Goal: Task Accomplishment & Management: Use online tool/utility

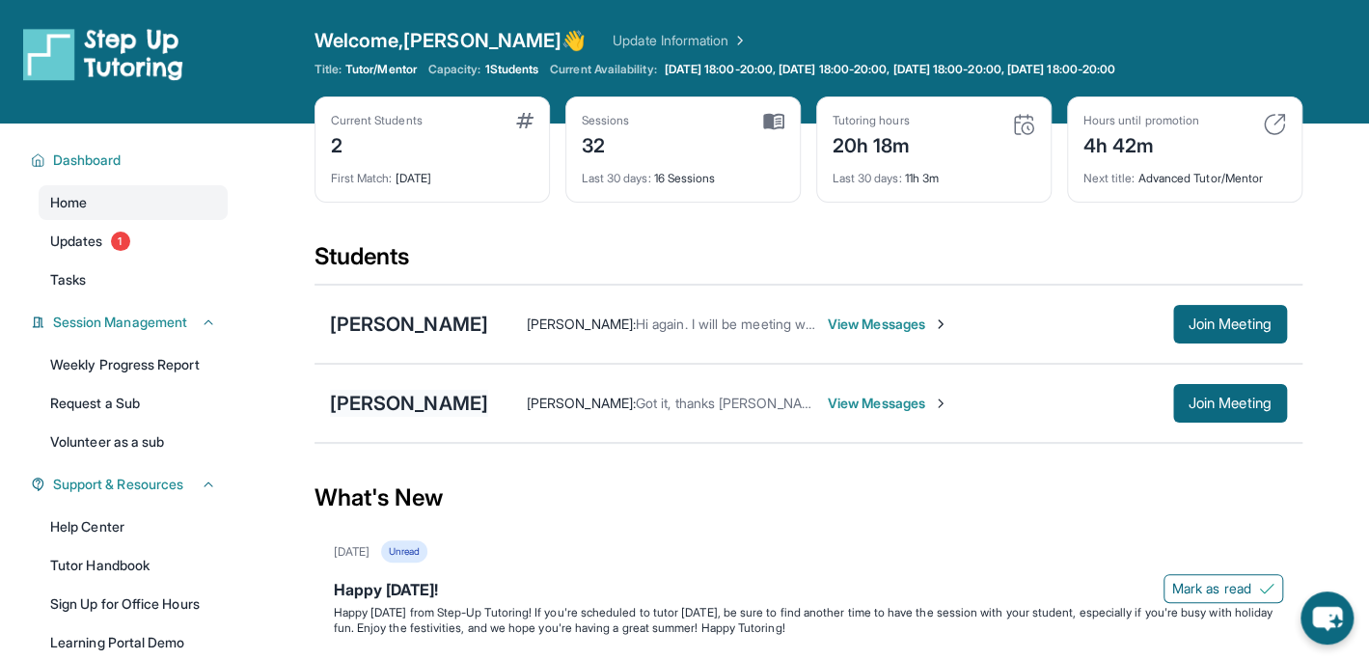
click at [428, 404] on div "[PERSON_NAME]" at bounding box center [409, 403] width 158 height 27
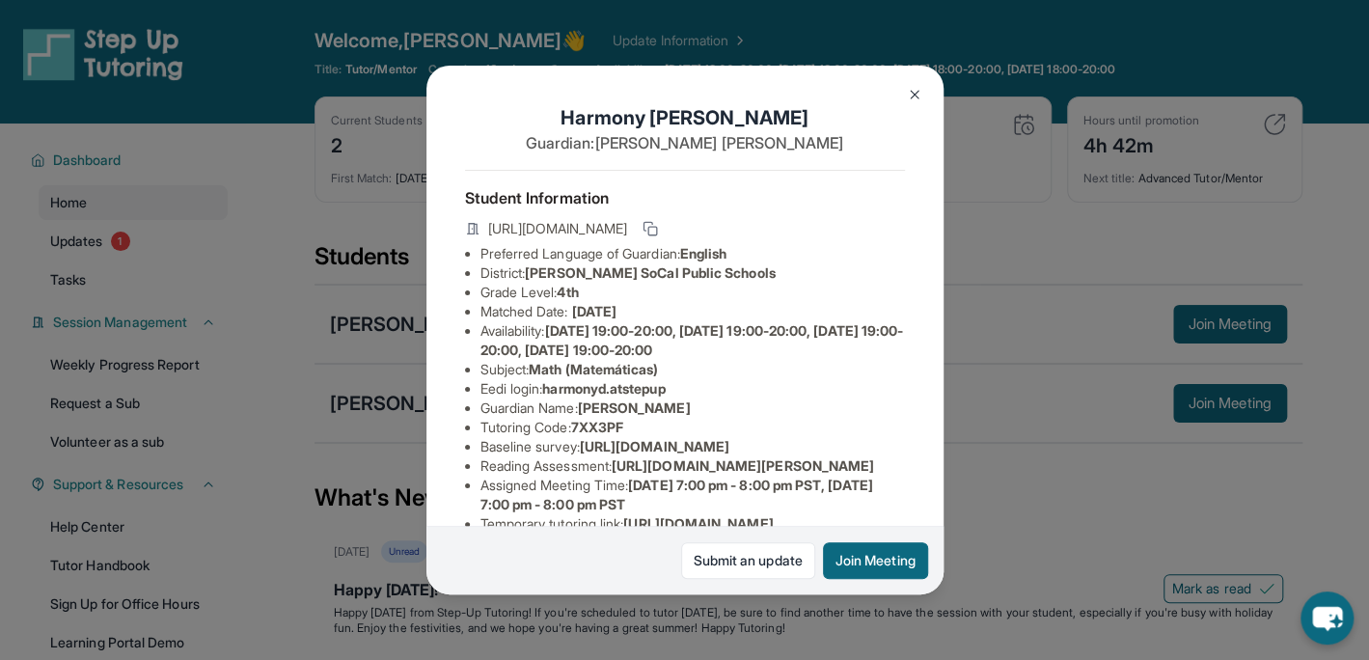
click at [909, 92] on img at bounding box center [914, 94] width 15 height 15
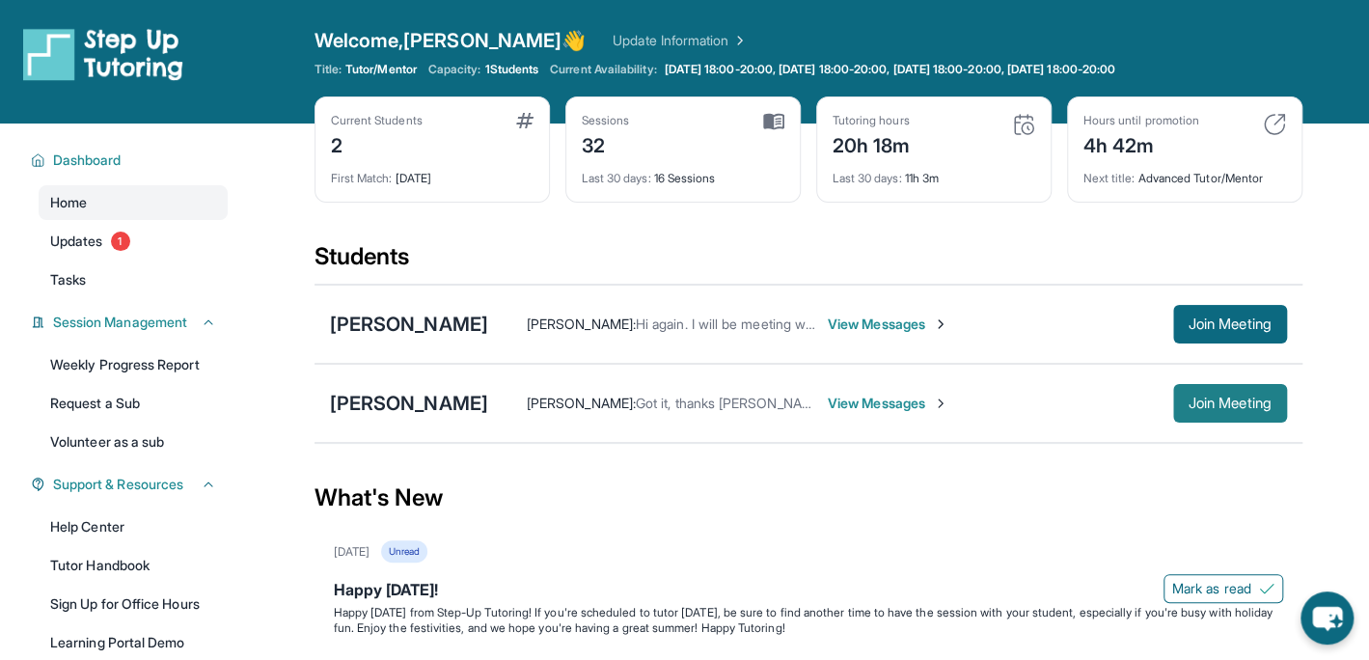
click at [1210, 401] on span "Join Meeting" at bounding box center [1229, 403] width 83 height 12
click at [426, 402] on div "[PERSON_NAME]" at bounding box center [409, 403] width 158 height 27
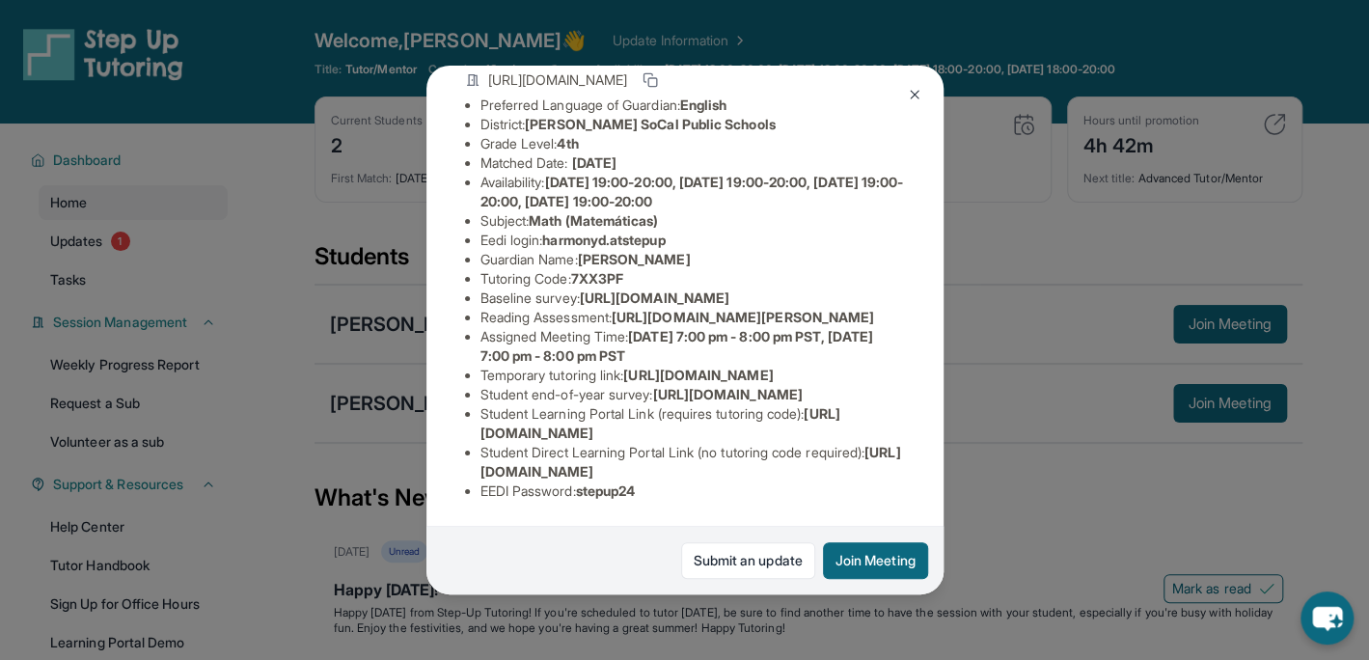
scroll to position [389, 0]
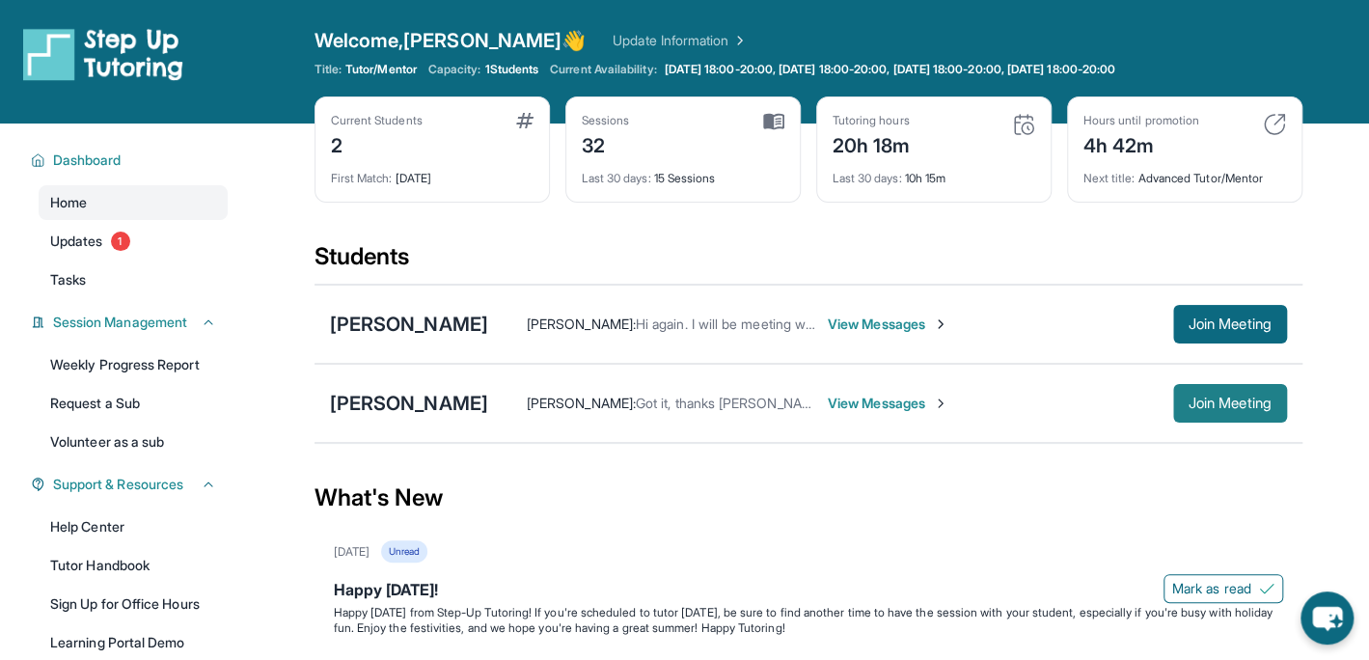
click at [1211, 397] on span "Join Meeting" at bounding box center [1229, 403] width 83 height 12
